Goal: Obtain resource: Obtain resource

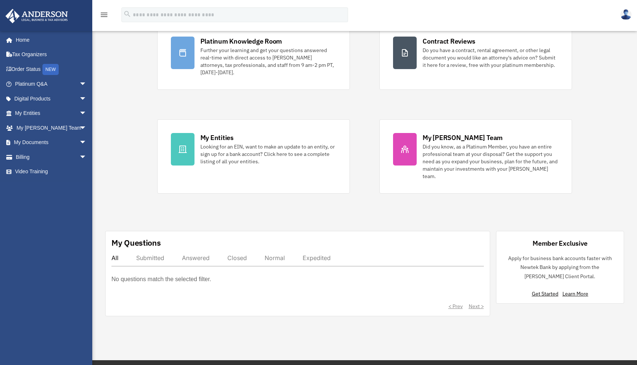
scroll to position [74, 0]
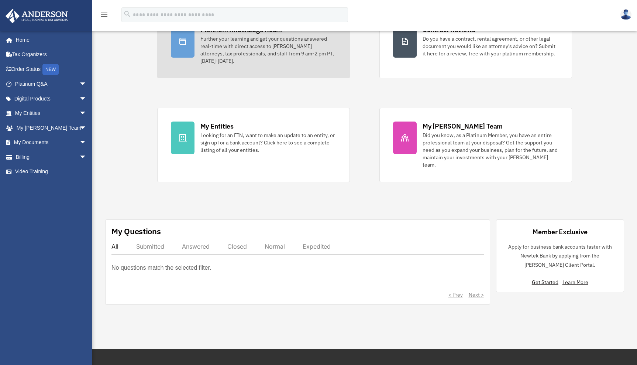
click at [220, 70] on link "Platinum Knowledge Room Further your learning and get your questions answered r…" at bounding box center [253, 44] width 193 height 67
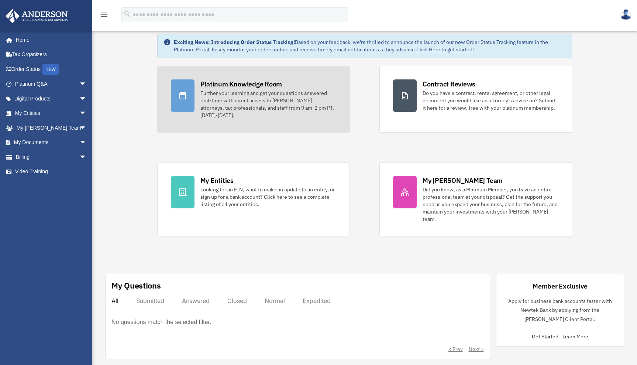
scroll to position [0, 0]
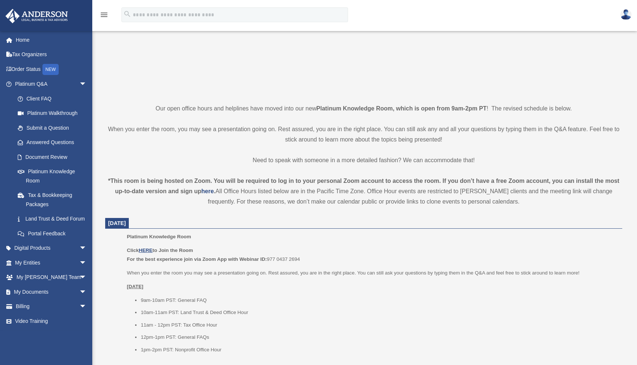
scroll to position [111, 0]
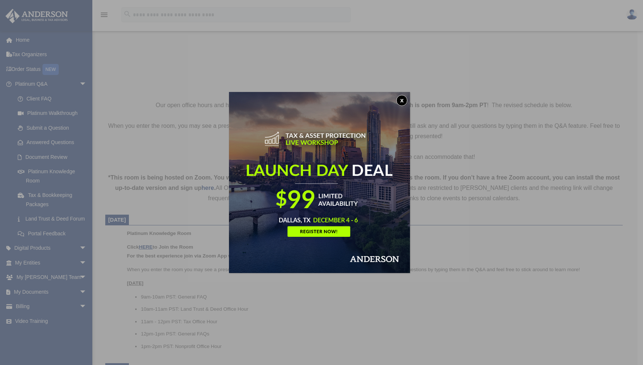
click at [402, 100] on button "x" at bounding box center [401, 100] width 11 height 11
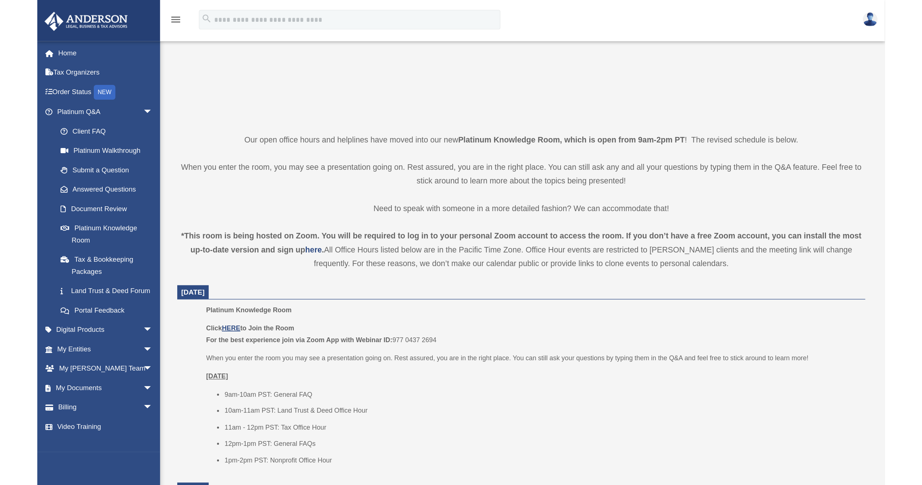
scroll to position [122, 0]
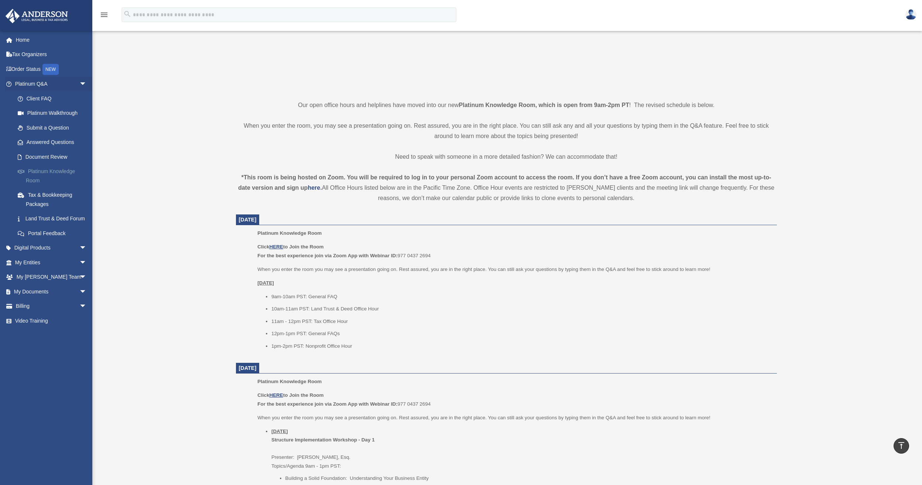
click at [57, 170] on link "Platinum Knowledge Room" at bounding box center [53, 176] width 87 height 24
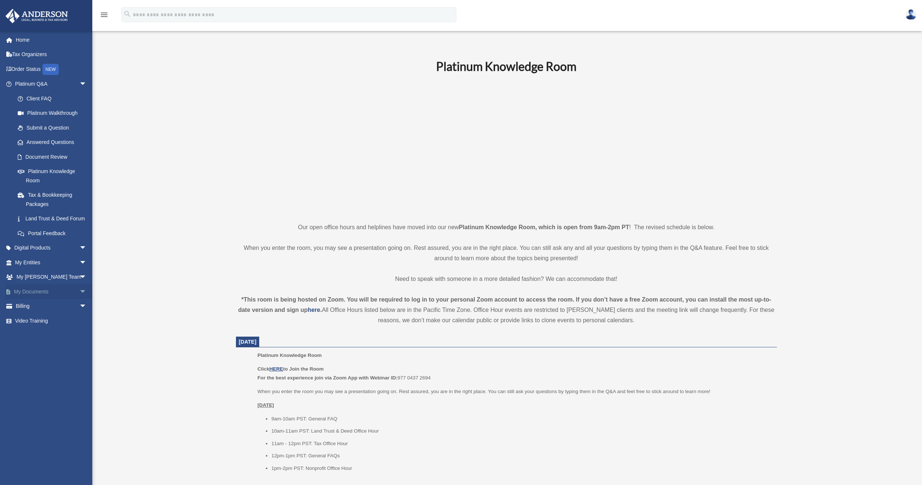
click at [79, 298] on span "arrow_drop_down" at bounding box center [86, 291] width 15 height 15
click at [79, 298] on span "arrow_drop_up" at bounding box center [86, 291] width 15 height 15
click at [79, 298] on span "arrow_drop_down" at bounding box center [86, 291] width 15 height 15
click at [53, 343] on link "Forms Library" at bounding box center [53, 335] width 87 height 15
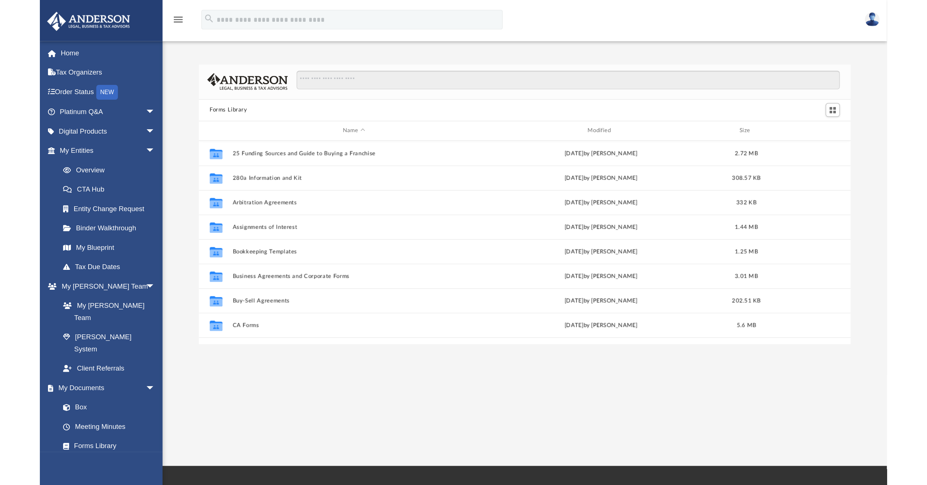
scroll to position [162, 746]
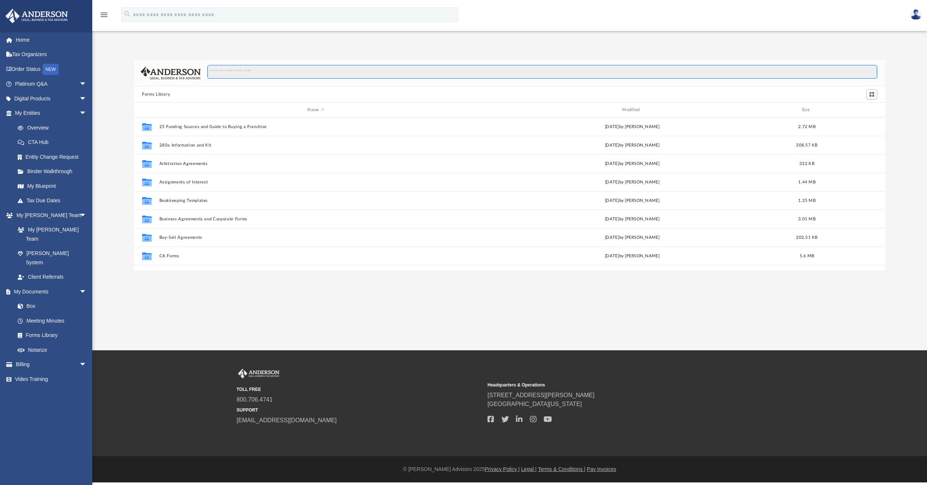
click at [256, 69] on input "Search files and folders" at bounding box center [542, 72] width 670 height 14
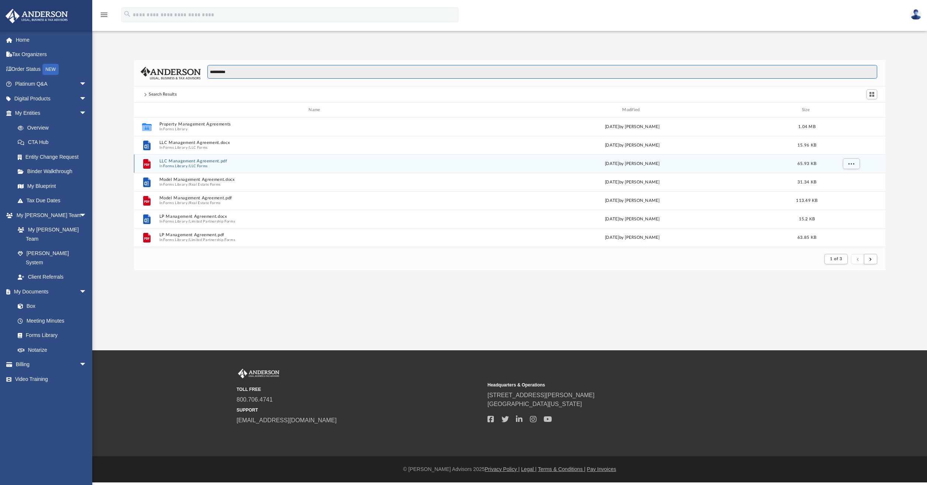
type input "**********"
click at [188, 160] on button "LLC Management Agreement.pdf" at bounding box center [315, 161] width 313 height 5
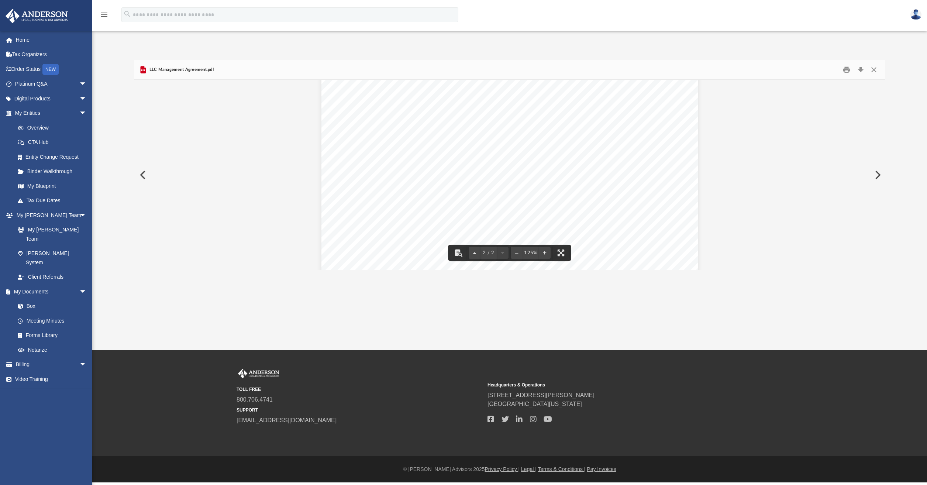
scroll to position [591, 0]
click at [145, 173] on button "Preview" at bounding box center [142, 175] width 16 height 21
click at [860, 72] on button "Download" at bounding box center [860, 69] width 13 height 11
click at [42, 328] on link "Forms Library" at bounding box center [53, 335] width 87 height 15
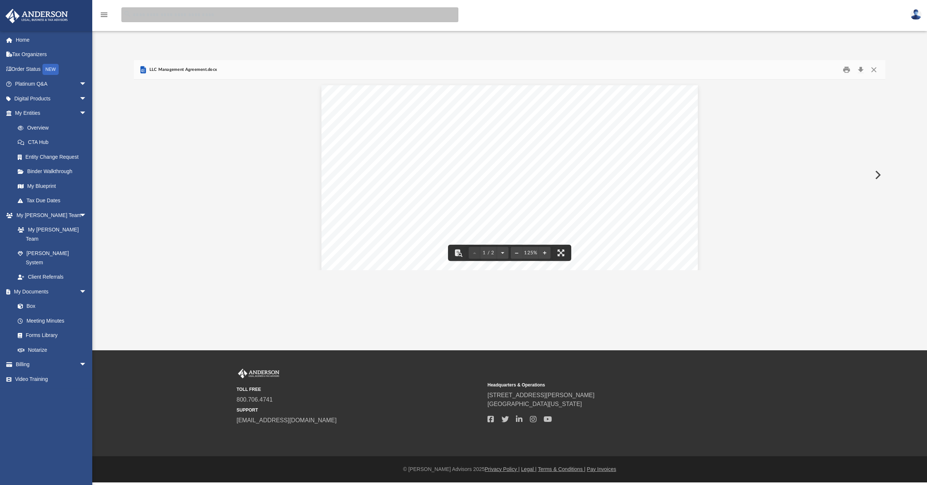
click at [181, 22] on input "search" at bounding box center [289, 14] width 337 height 15
type input "**********"
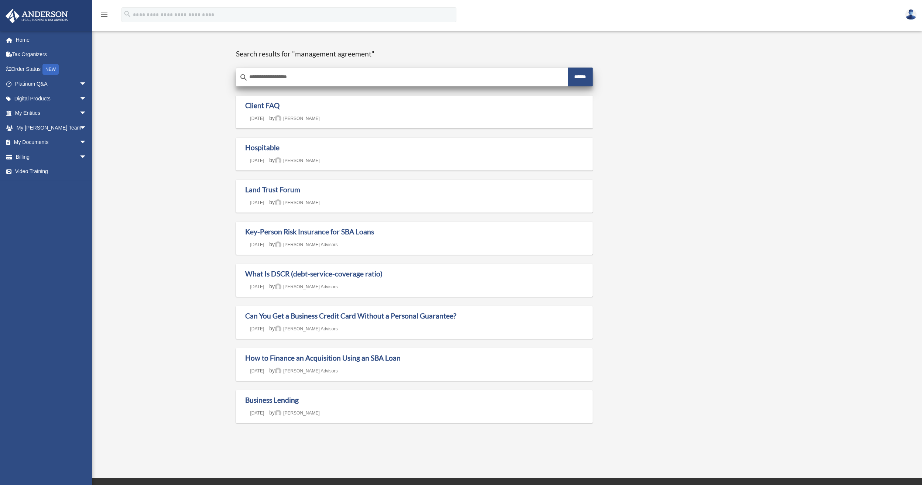
click at [419, 75] on input "**********" at bounding box center [402, 77] width 332 height 18
click at [79, 83] on span "arrow_drop_down" at bounding box center [86, 84] width 15 height 15
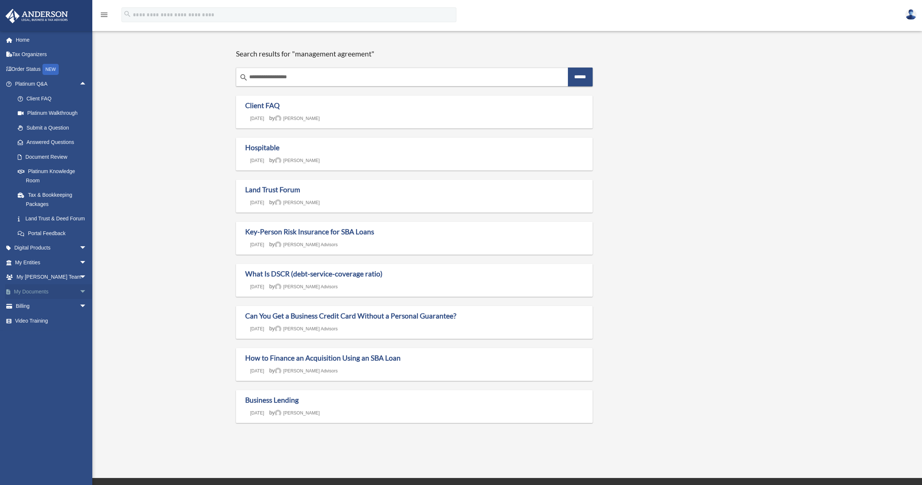
click at [79, 299] on span "arrow_drop_down" at bounding box center [86, 291] width 15 height 15
click at [45, 343] on link "Forms Library" at bounding box center [53, 335] width 87 height 15
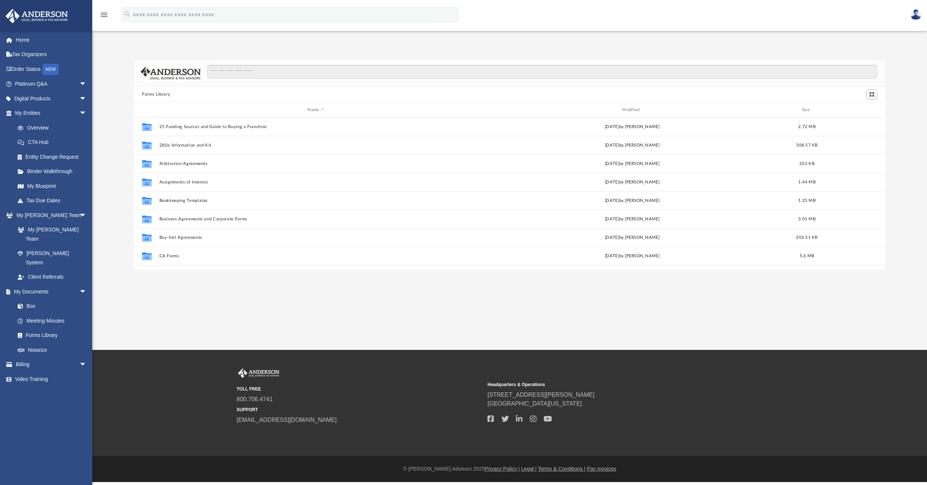
scroll to position [162, 746]
click at [334, 75] on input "Search files and folders" at bounding box center [542, 72] width 670 height 14
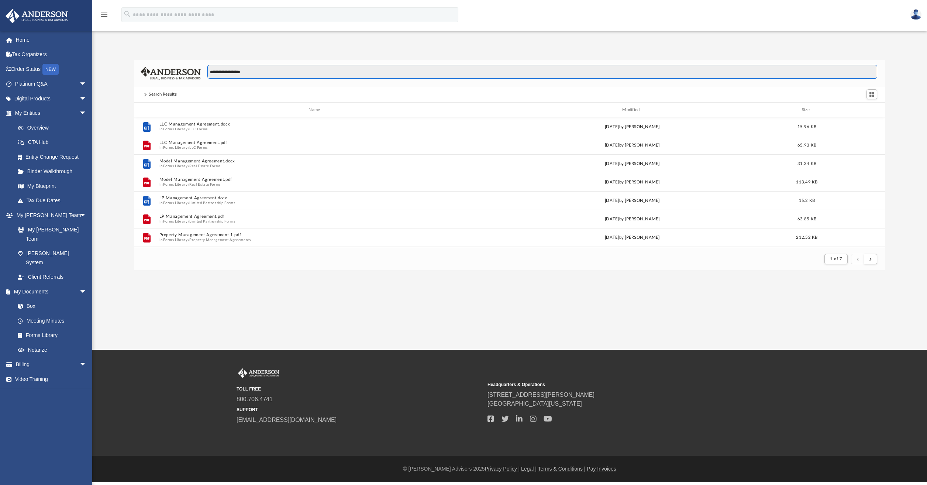
drag, startPoint x: 256, startPoint y: 73, endPoint x: 152, endPoint y: 69, distance: 104.6
click at [152, 69] on div "**********" at bounding box center [510, 73] width 752 height 26
paste input "*********"
type input "**********"
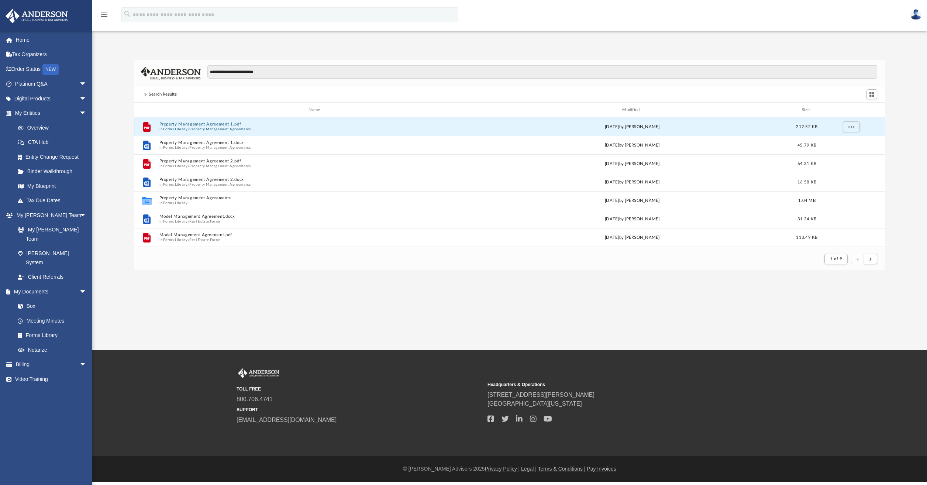
click at [193, 124] on button "Property Management Agreement 1.pdf" at bounding box center [315, 124] width 313 height 5
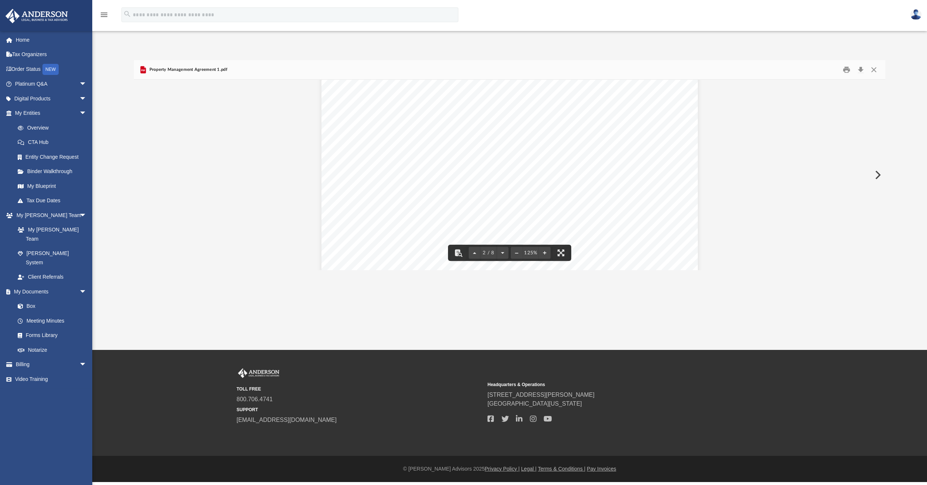
scroll to position [554, 0]
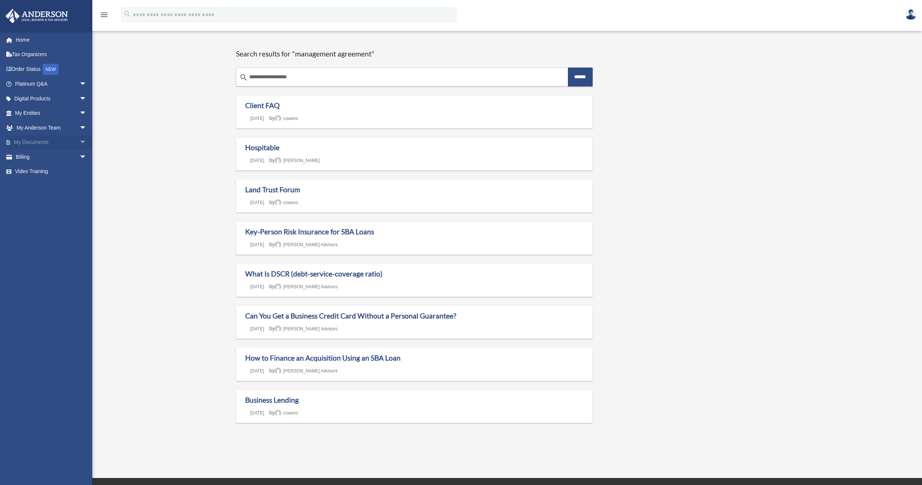
click at [80, 140] on span "arrow_drop_down" at bounding box center [86, 142] width 15 height 15
click at [57, 185] on link "Forms Library" at bounding box center [53, 186] width 87 height 15
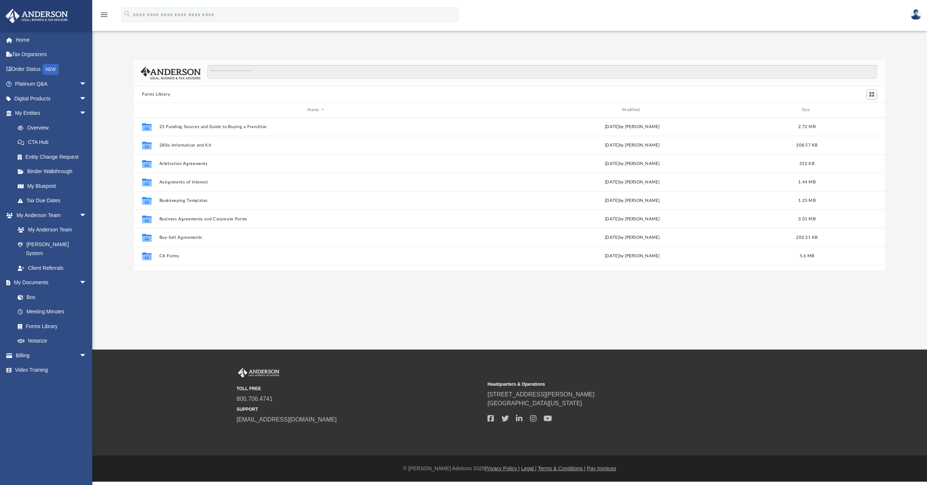
scroll to position [162, 746]
click at [247, 76] on input "Search files and folders" at bounding box center [542, 72] width 670 height 14
paste input "**********"
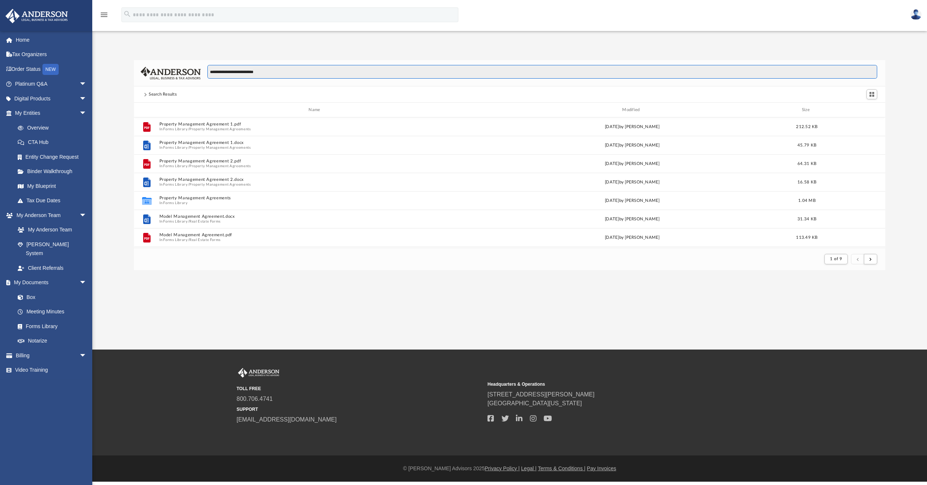
scroll to position [140, 746]
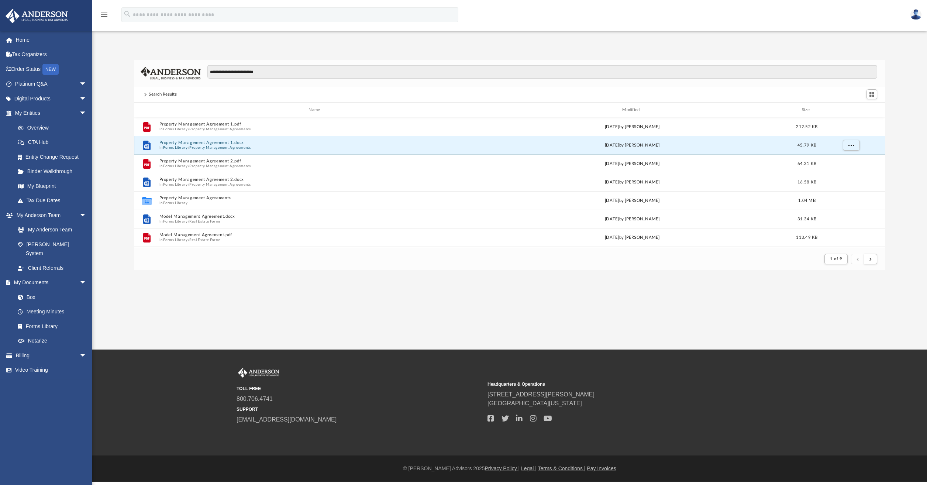
click at [210, 142] on button "Property Management Agreement 1.docx" at bounding box center [315, 142] width 313 height 5
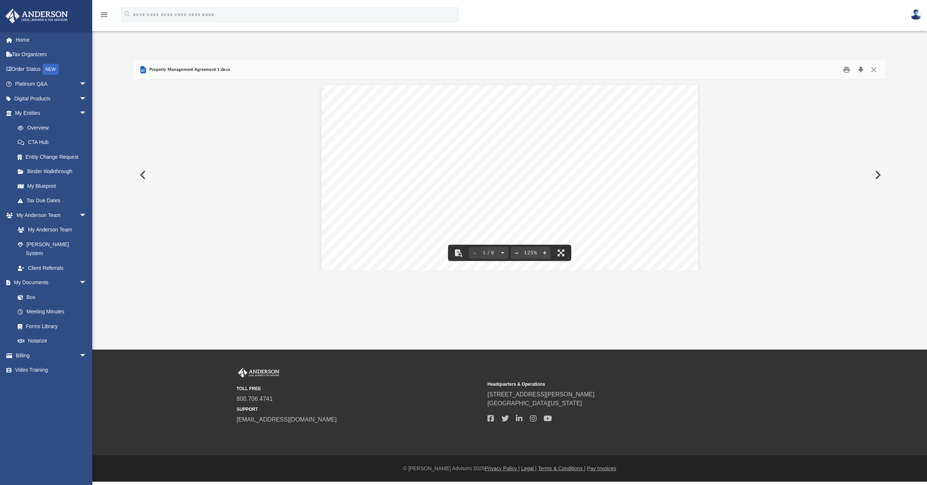
click at [862, 68] on button "Download" at bounding box center [860, 69] width 13 height 11
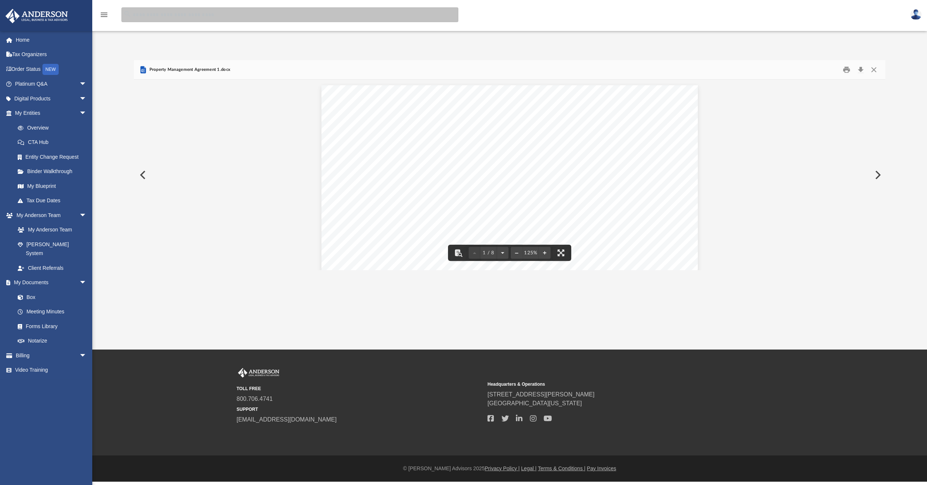
click at [166, 17] on input "search" at bounding box center [289, 14] width 337 height 15
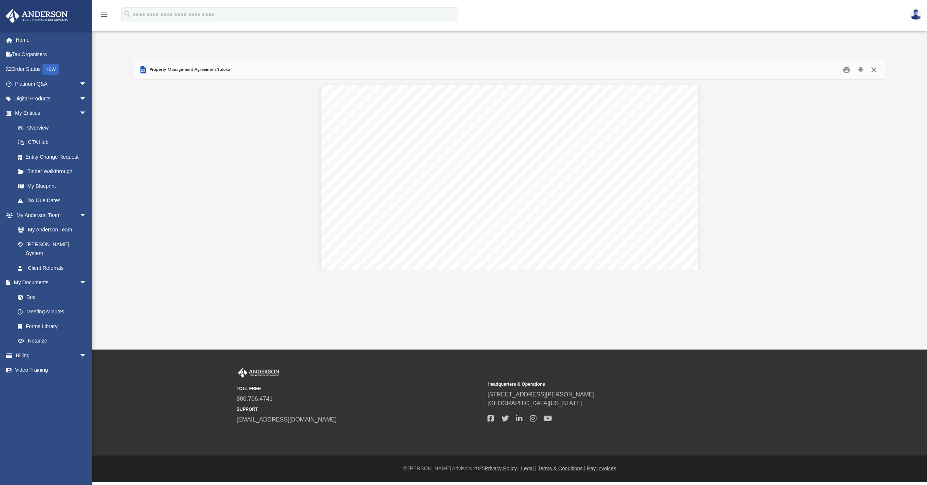
click at [873, 68] on button "Close" at bounding box center [874, 69] width 13 height 11
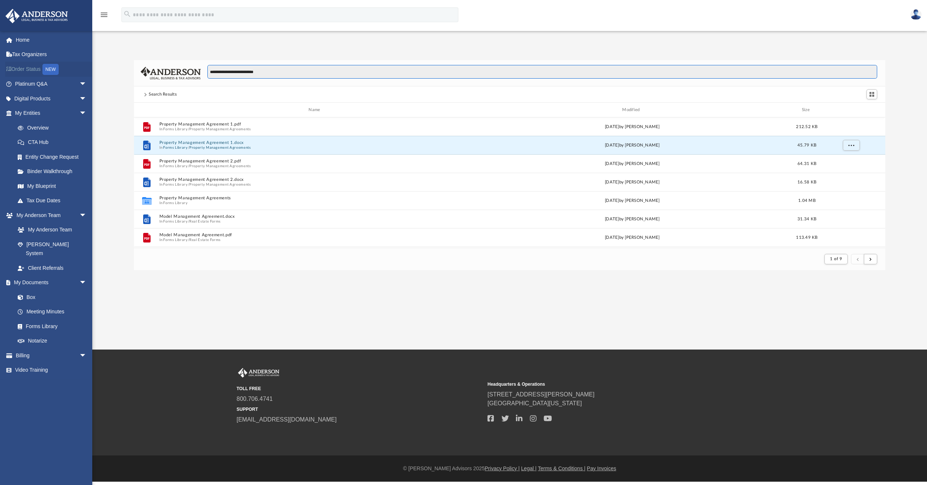
drag, startPoint x: 287, startPoint y: 73, endPoint x: 82, endPoint y: 62, distance: 205.2
click at [83, 61] on div "App [EMAIL_ADDRESS][DOMAIN_NAME] Sign Out [PERSON_NAME][EMAIL_ADDRESS][DOMAIN_N…" at bounding box center [463, 153] width 927 height 233
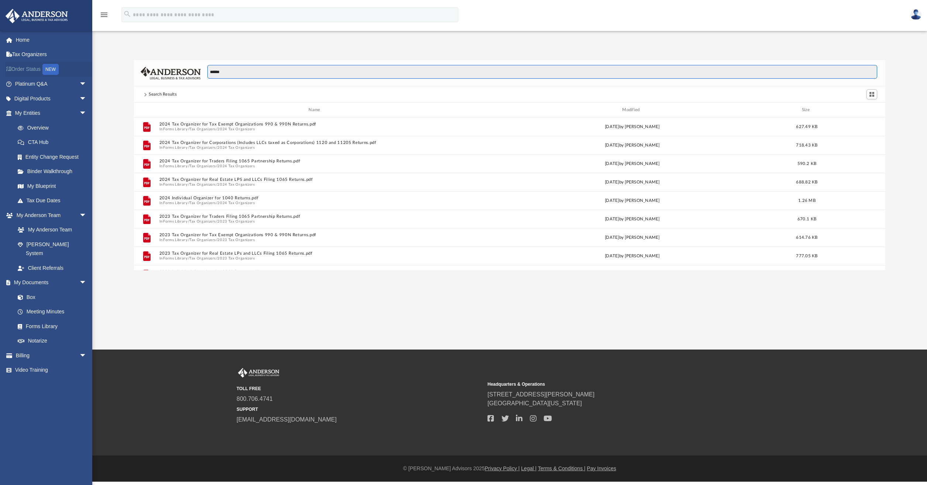
scroll to position [162, 746]
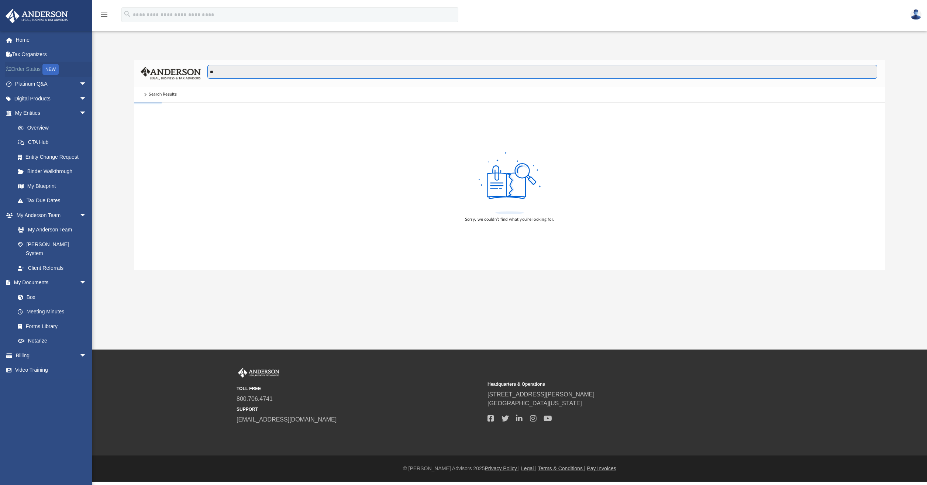
type input "*"
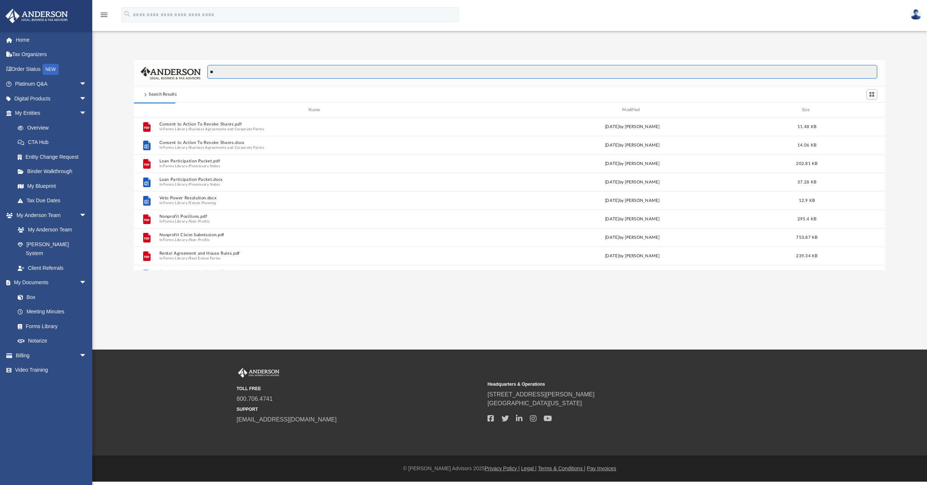
type input "*"
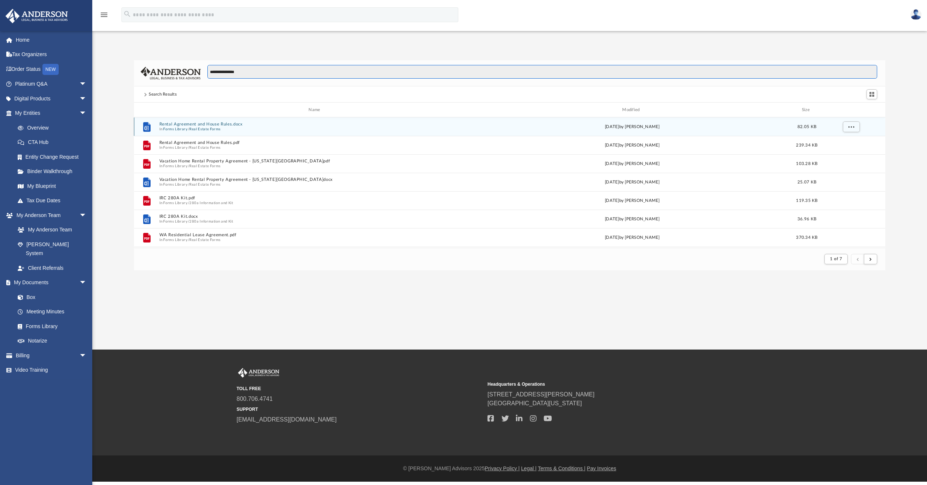
type input "**********"
click at [210, 123] on button "Rental Agreement and House Rules.docx" at bounding box center [315, 124] width 313 height 5
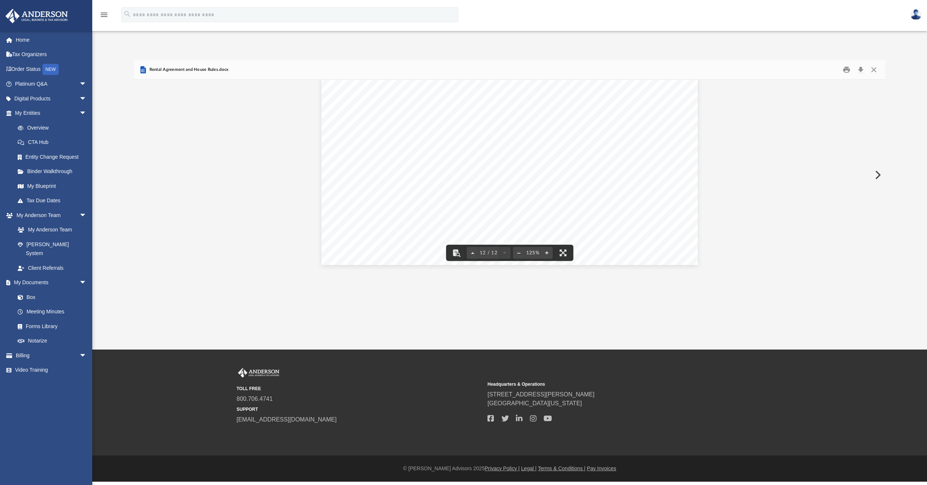
scroll to position [5790, 0]
click at [876, 68] on button "Close" at bounding box center [874, 69] width 13 height 11
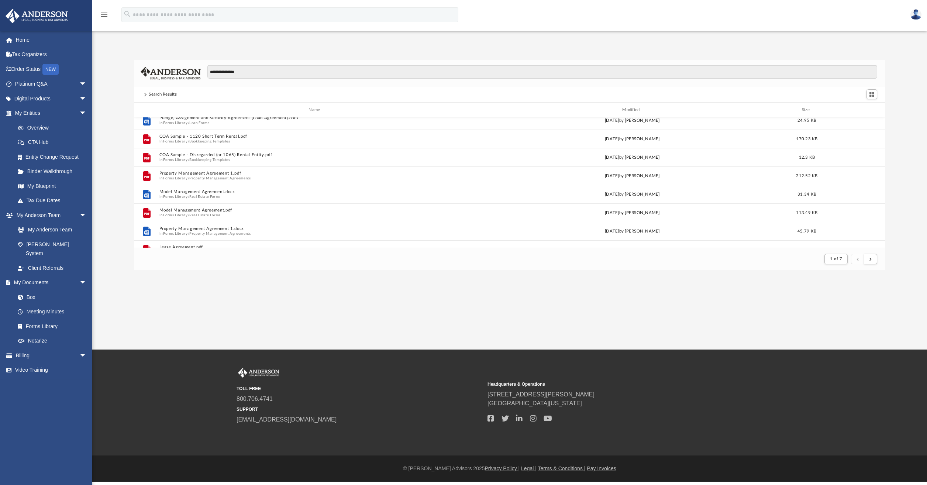
scroll to position [258, 0]
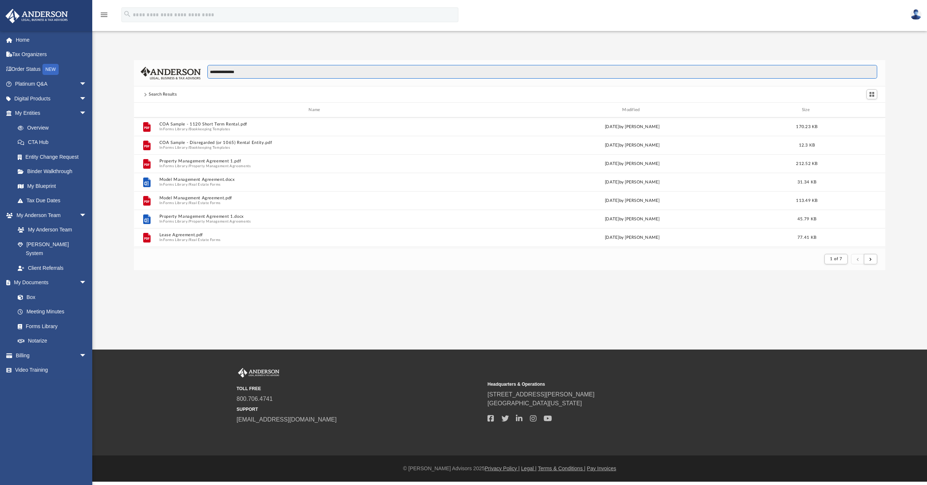
click at [276, 75] on input "**********" at bounding box center [542, 72] width 670 height 14
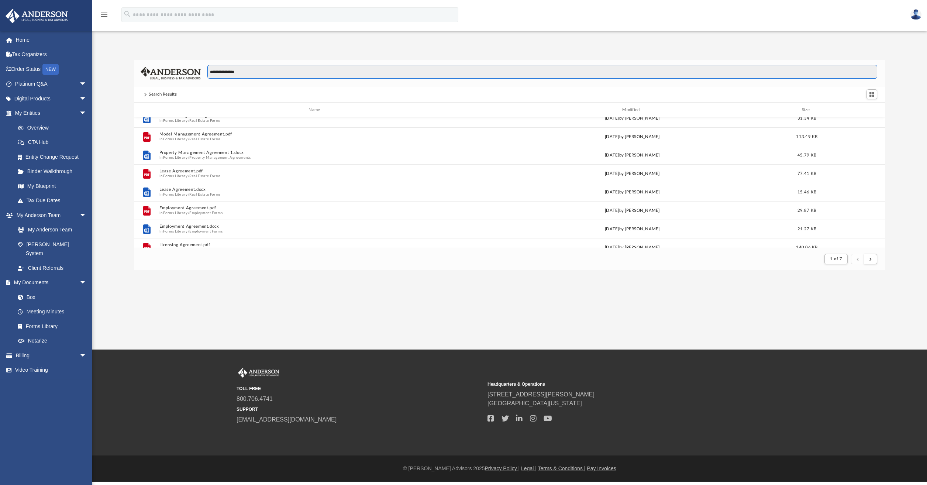
scroll to position [332, 0]
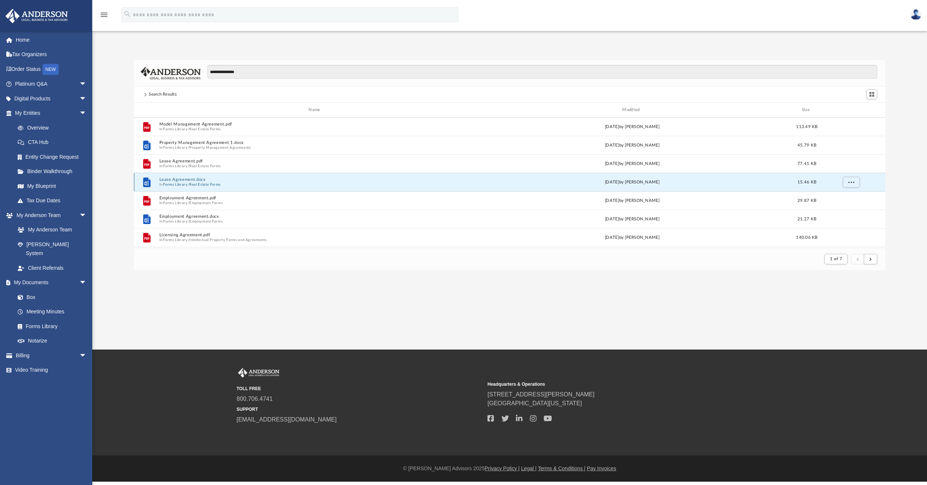
click at [182, 180] on button "Lease Agreement.docx" at bounding box center [315, 179] width 313 height 5
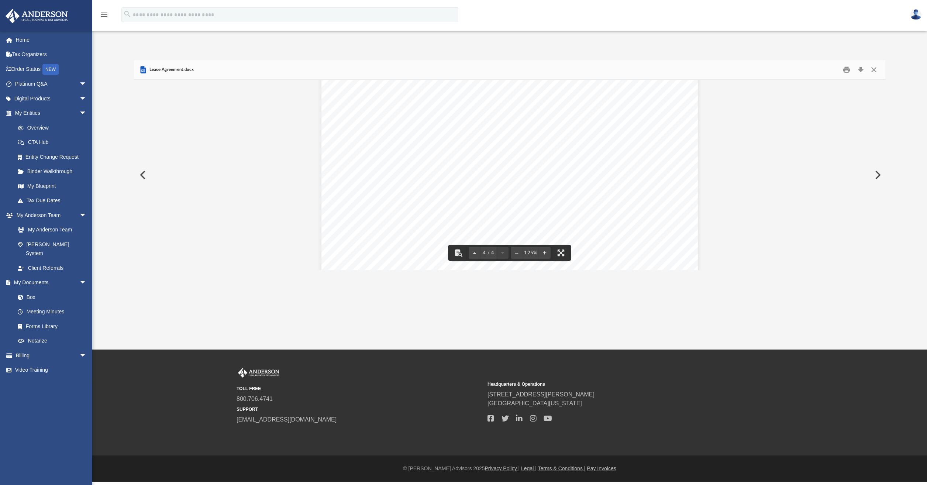
scroll to position [1803, 0]
click at [876, 71] on button "Close" at bounding box center [874, 69] width 13 height 11
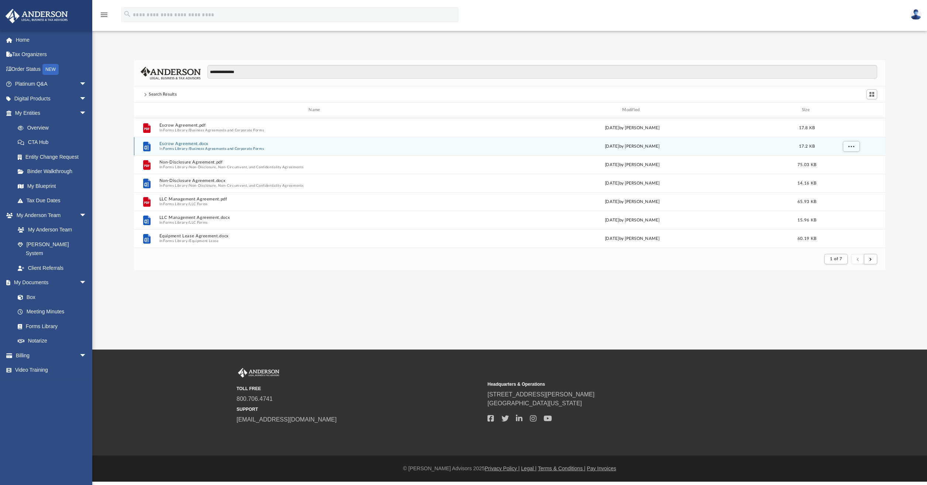
scroll to position [554, 0]
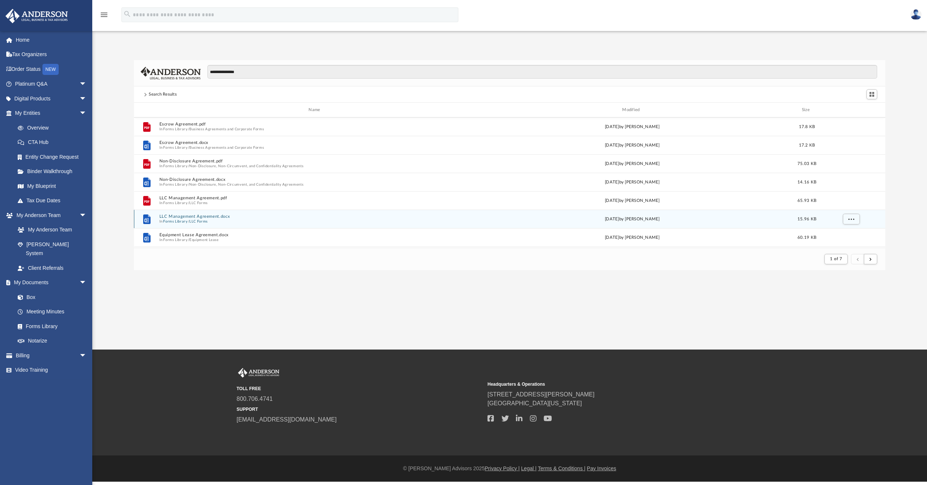
click at [189, 213] on div "File LLC Management Agreement.docx In Forms Library / LLC Forms [DATE] by [PERS…" at bounding box center [510, 219] width 752 height 18
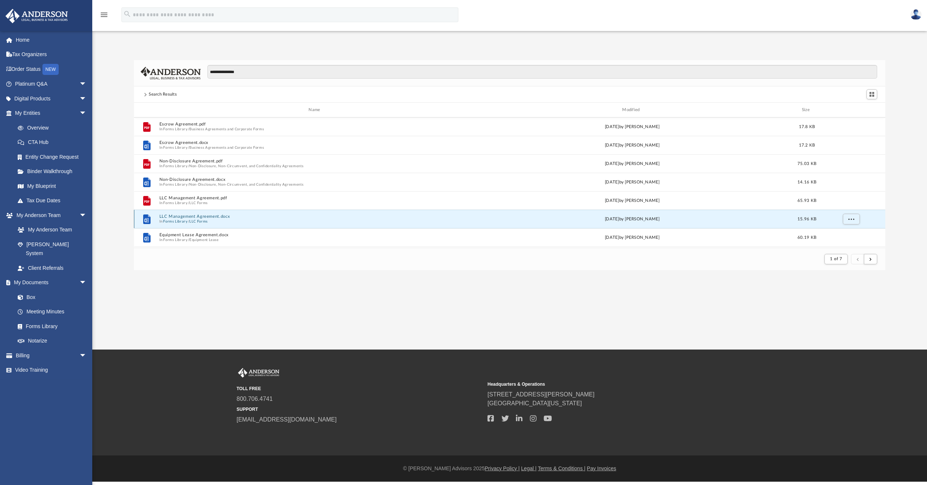
click at [189, 215] on button "LLC Management Agreement.docx" at bounding box center [315, 216] width 313 height 5
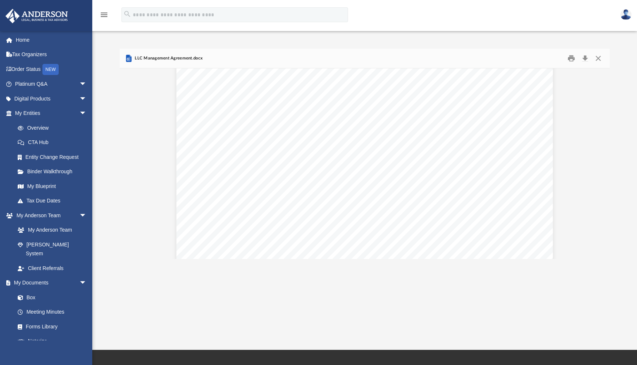
scroll to position [0, 0]
